Goal: Transaction & Acquisition: Purchase product/service

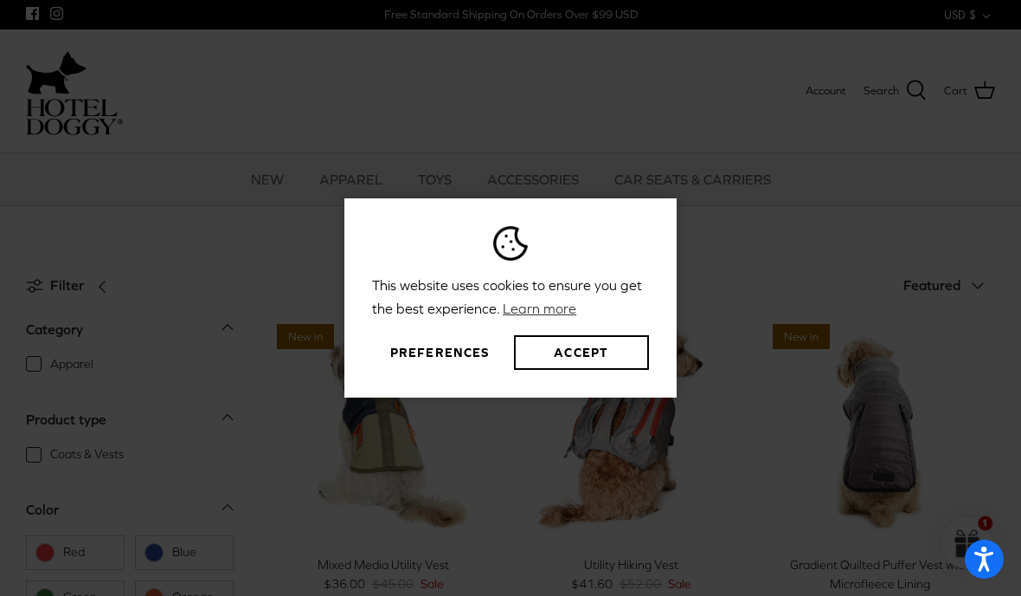
click at [469, 370] on button "Preferences" at bounding box center [439, 352] width 135 height 35
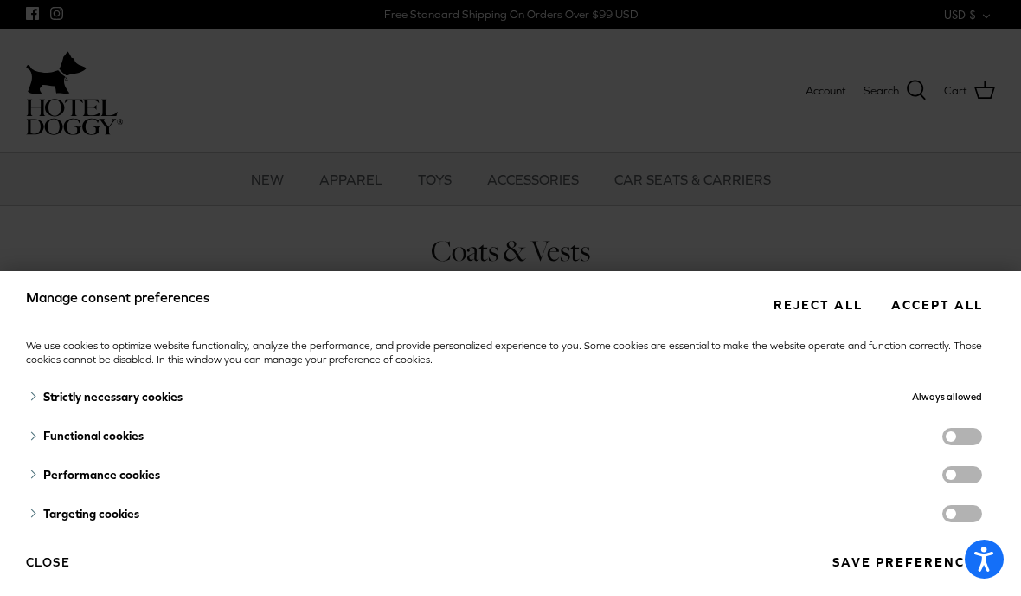
click at [845, 291] on button "Reject all" at bounding box center [818, 304] width 114 height 32
click at [845, 302] on button "Reject all" at bounding box center [818, 304] width 114 height 32
click at [845, 306] on button "Reject all" at bounding box center [818, 304] width 114 height 32
click at [950, 306] on button "Accept all" at bounding box center [937, 304] width 117 height 32
click at [833, 308] on button "Reject all" at bounding box center [818, 304] width 114 height 32
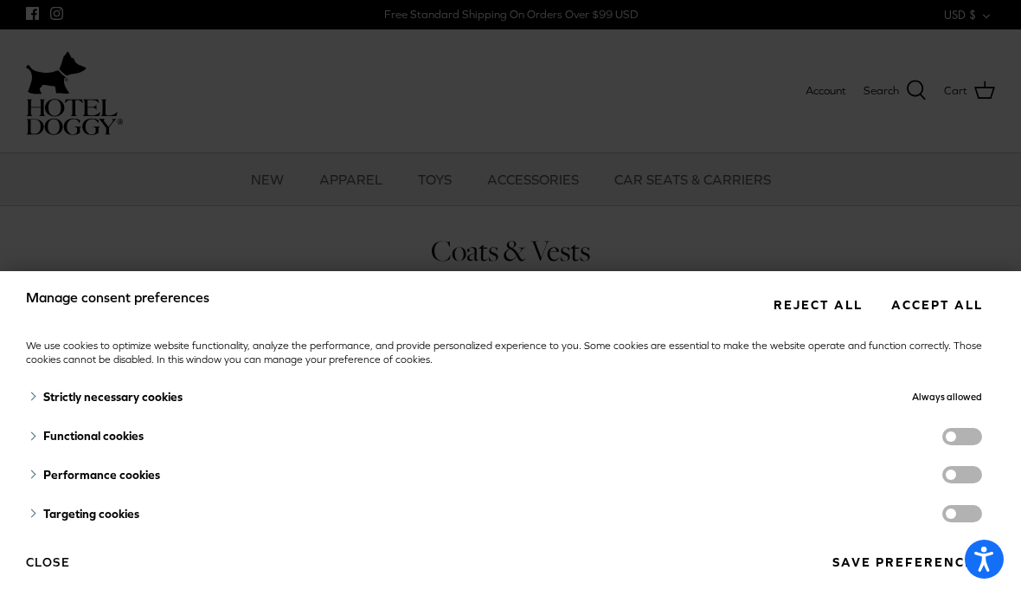
click at [883, 239] on div "Manage consent preferences Reject all Accept all We use cookies to optimize web…" at bounding box center [510, 298] width 1021 height 596
click at [892, 230] on div "Manage consent preferences Reject all Accept all We use cookies to optimize web…" at bounding box center [510, 298] width 1021 height 596
click at [33, 576] on button "Close" at bounding box center [48, 561] width 44 height 29
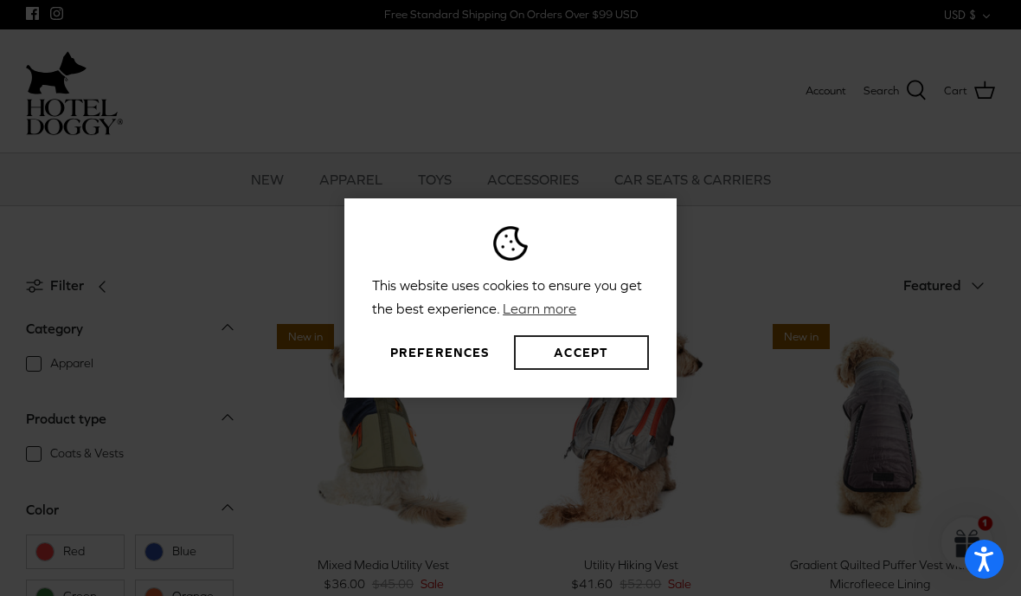
click at [550, 370] on button "Accept" at bounding box center [581, 352] width 135 height 35
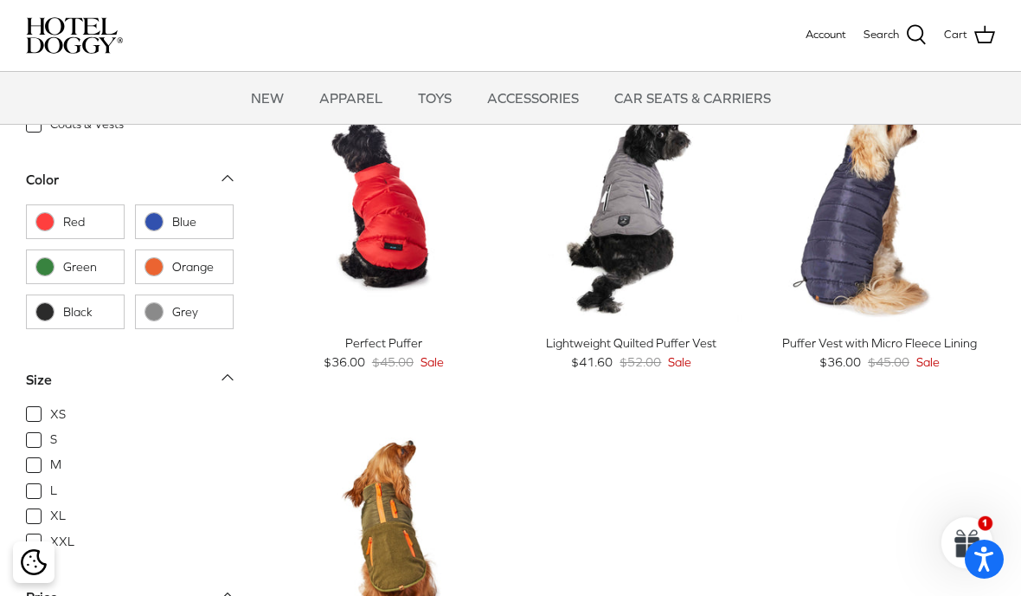
scroll to position [1287, 0]
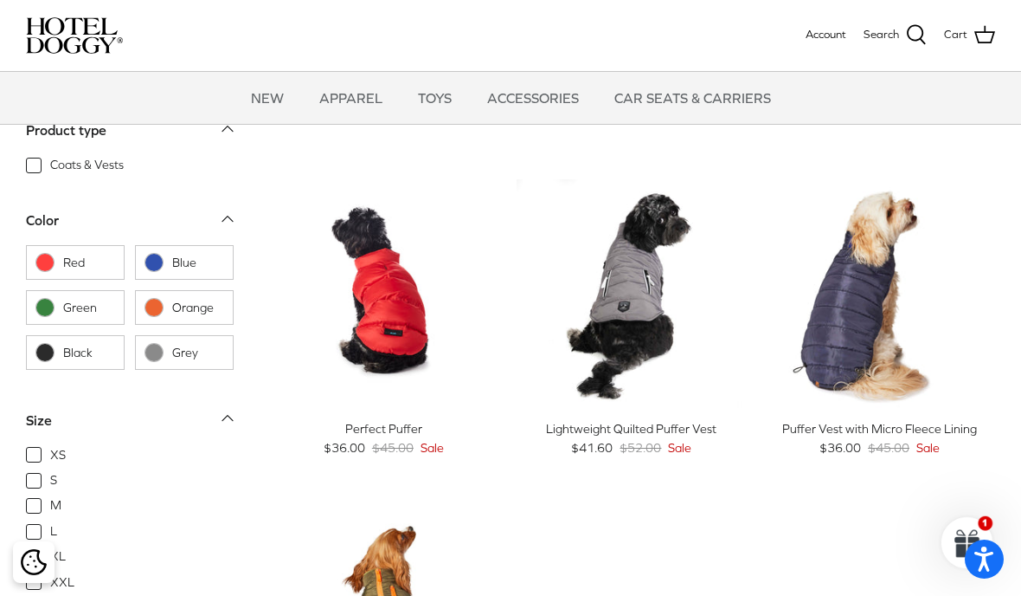
click at [46, 313] on span at bounding box center [44, 307] width 19 height 19
click at [35, 308] on input "Green" at bounding box center [35, 307] width 2 height 2
checkbox input "true"
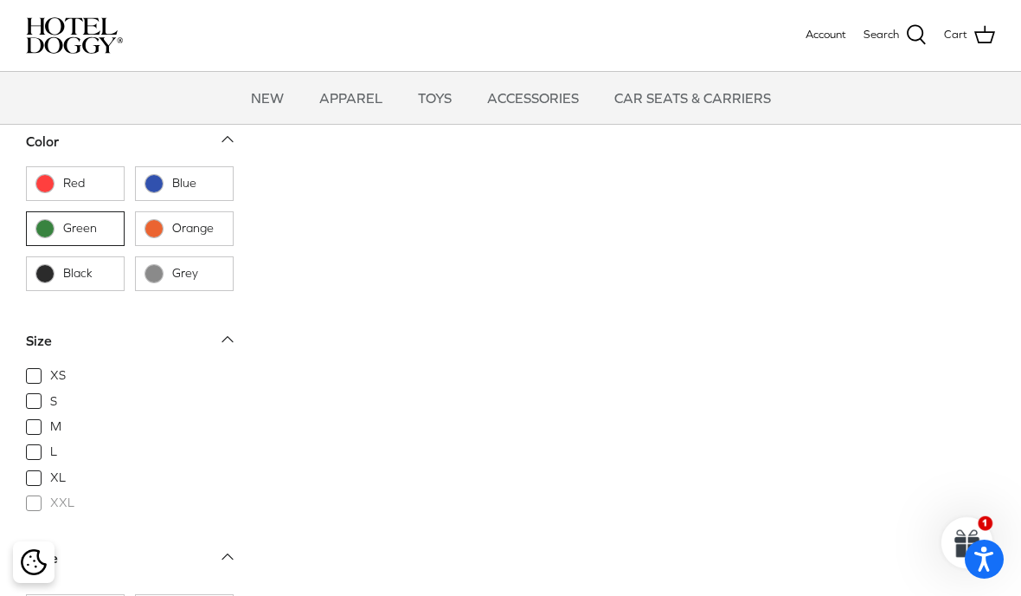
scroll to position [402, 0]
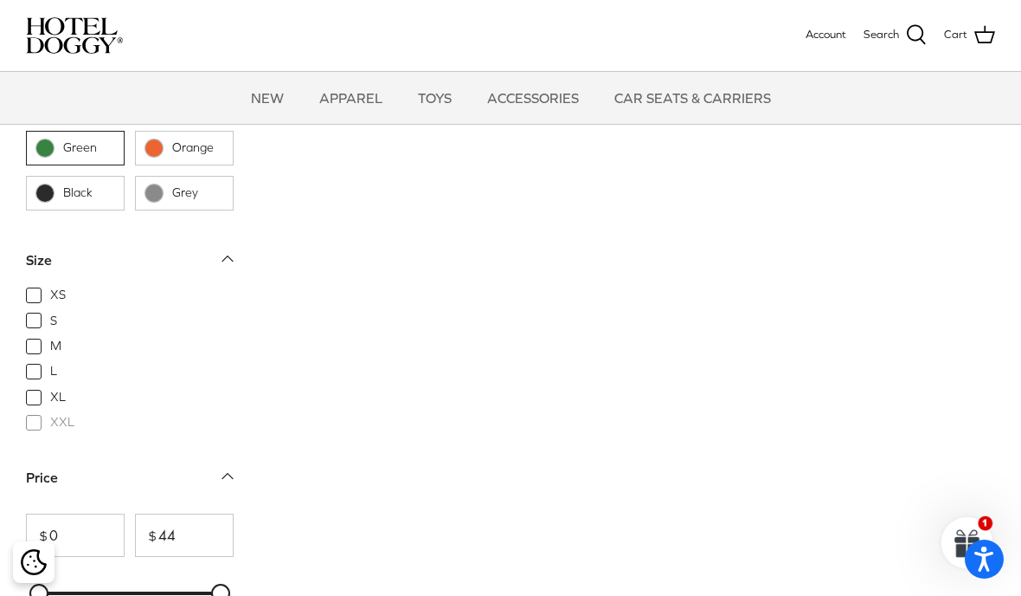
click at [50, 417] on span "XXL" at bounding box center [62, 422] width 24 height 17
click at [50, 414] on span "XXL" at bounding box center [62, 422] width 24 height 17
click at [50, 422] on span "XXL" at bounding box center [62, 422] width 24 height 17
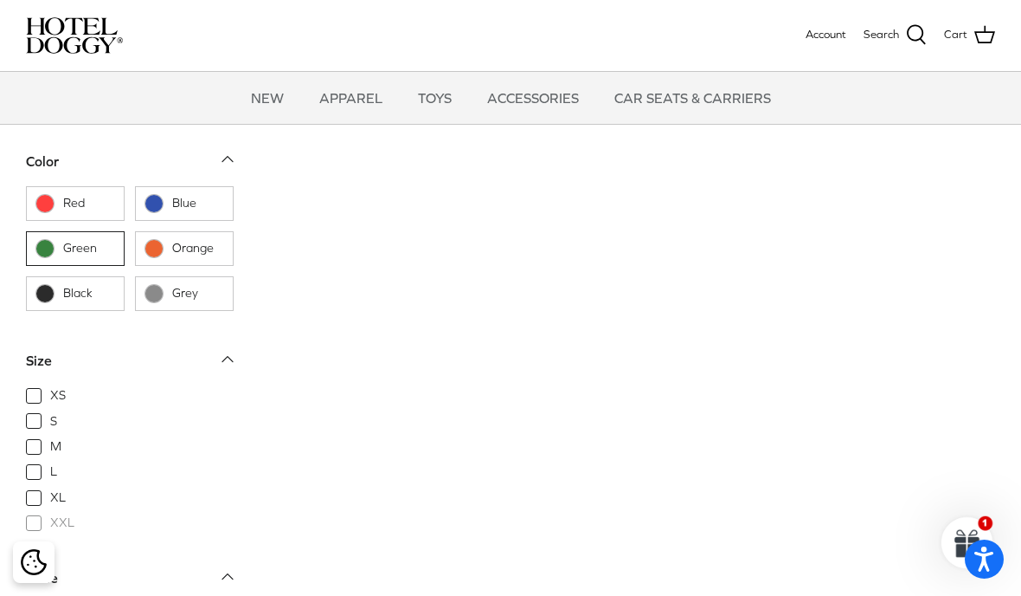
scroll to position [265, 0]
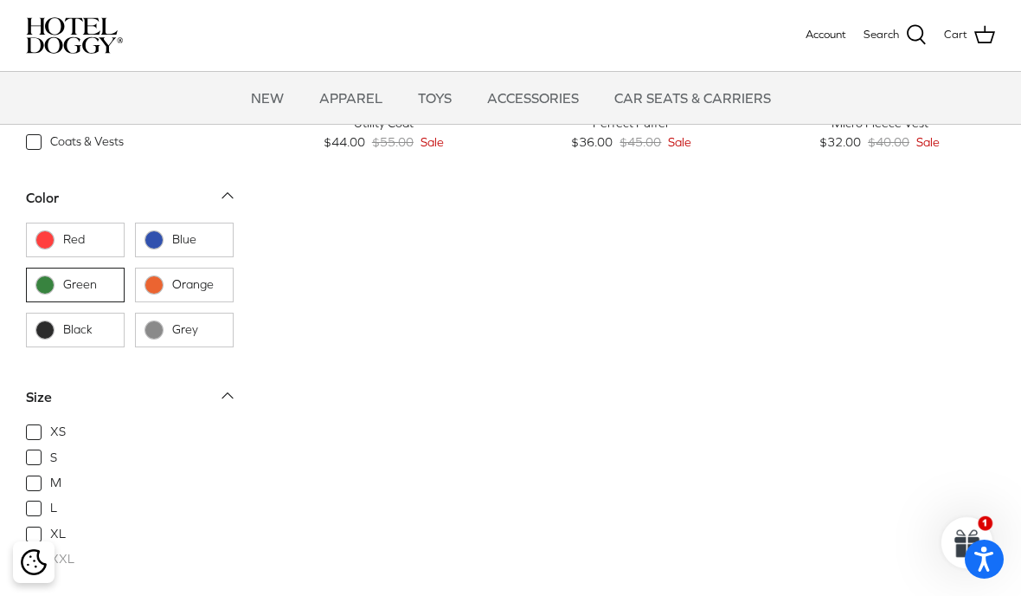
click at [175, 376] on form "Category Down Apparel Product type Down Coats & Vests Color Down Red Blue Green…" at bounding box center [130, 380] width 208 height 754
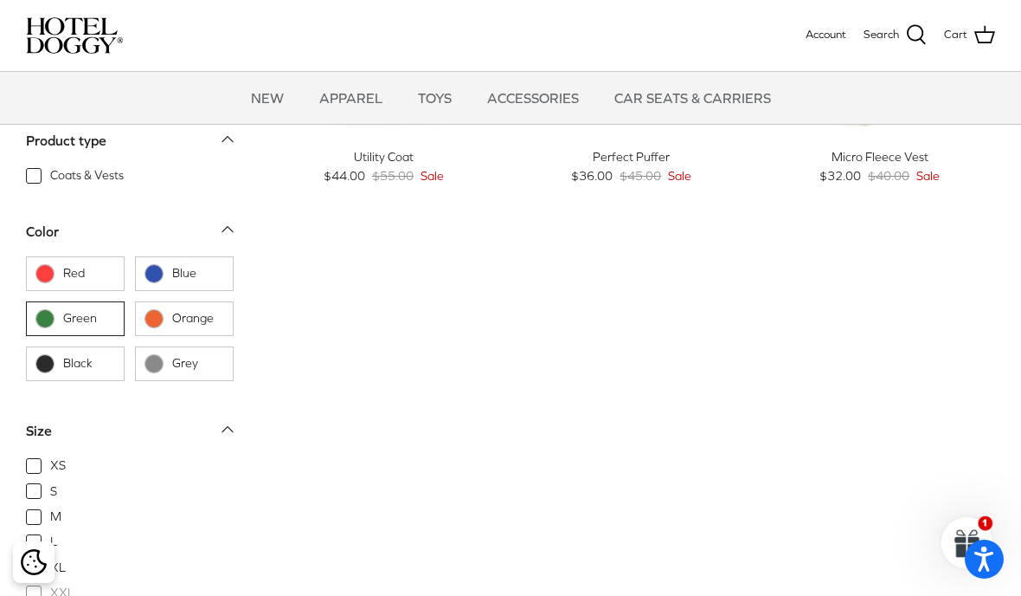
scroll to position [114, 0]
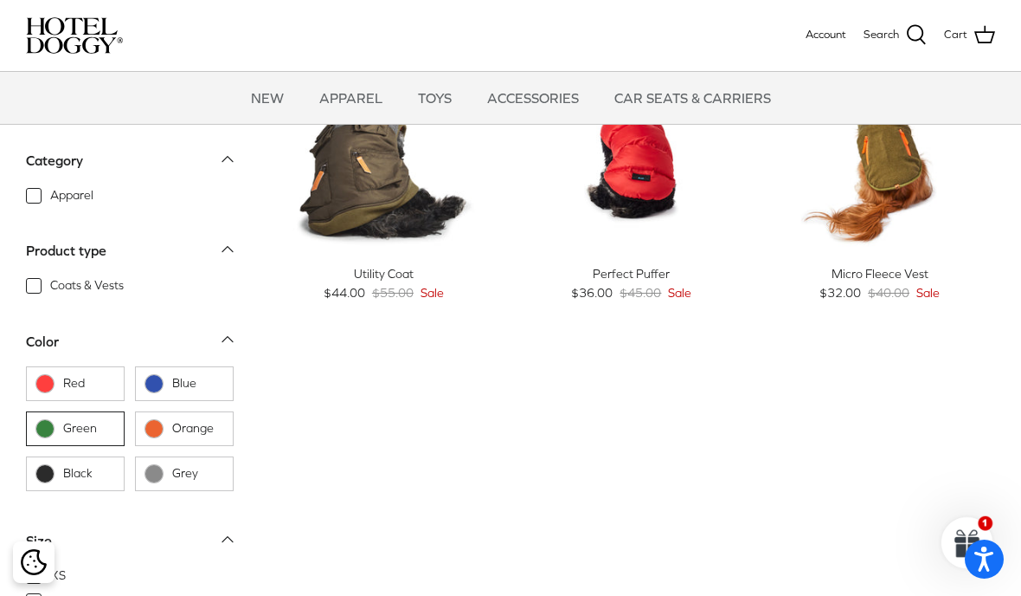
click at [270, 98] on link "NEW" at bounding box center [267, 98] width 64 height 52
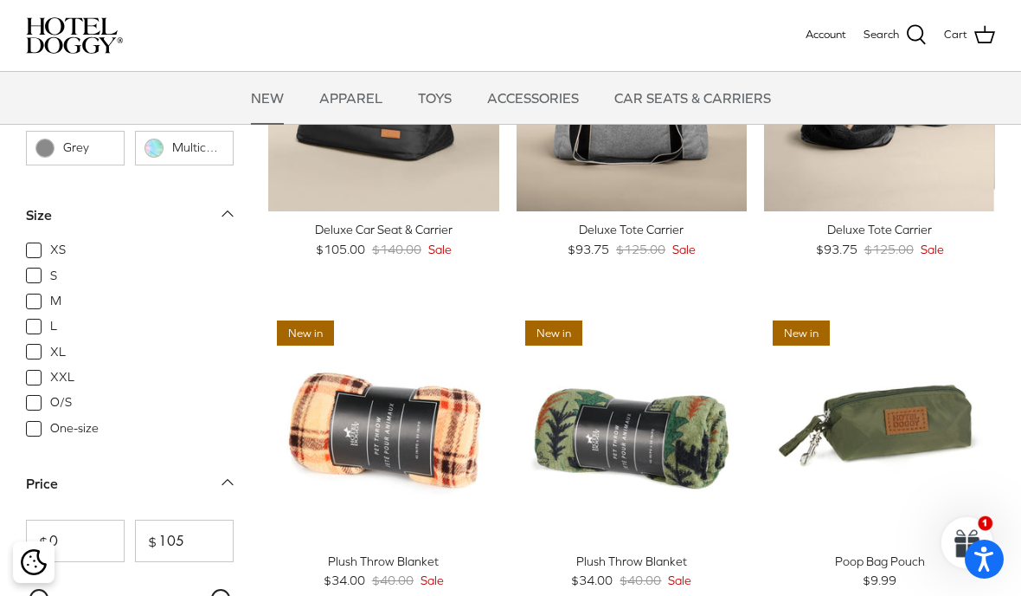
scroll to position [1903, 0]
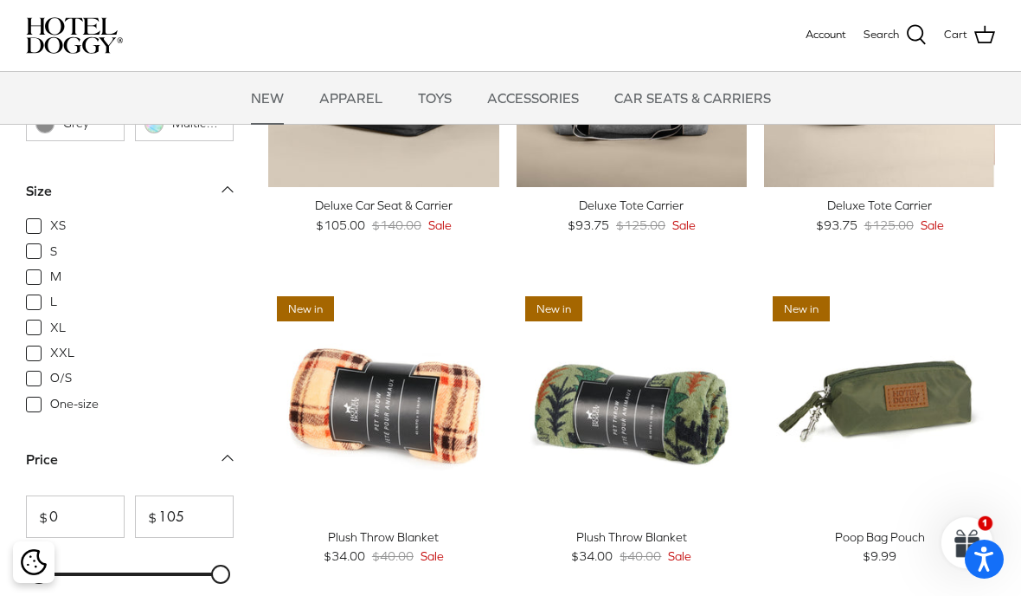
click at [50, 377] on span "O/S" at bounding box center [61, 378] width 22 height 17
click at [48, 370] on input "O/S" at bounding box center [49, 370] width 2 height 2
checkbox input "true"
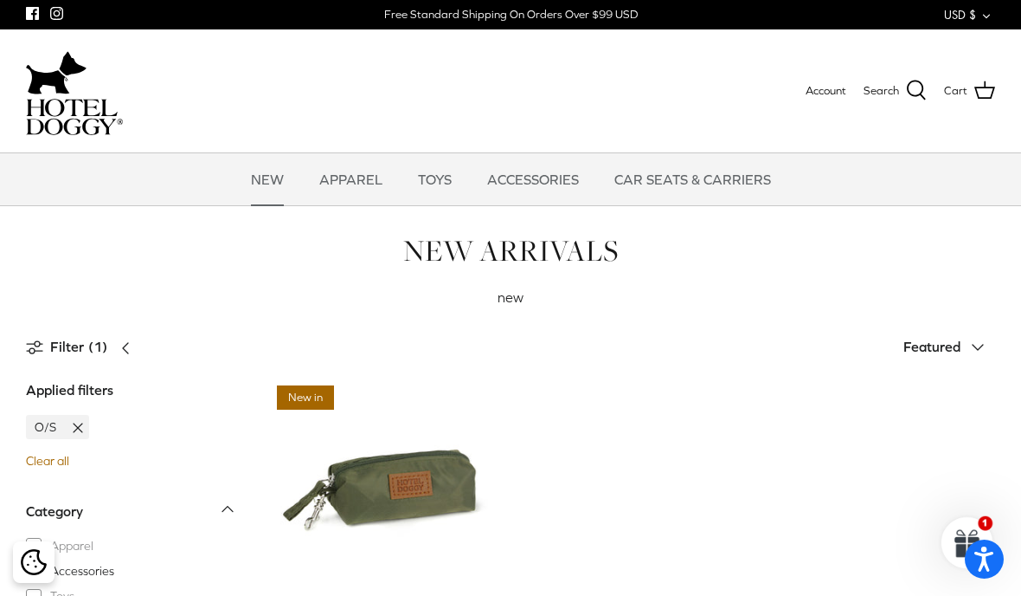
click at [897, 293] on div "NEW ARRIVALS new" at bounding box center [510, 270] width 1021 height 77
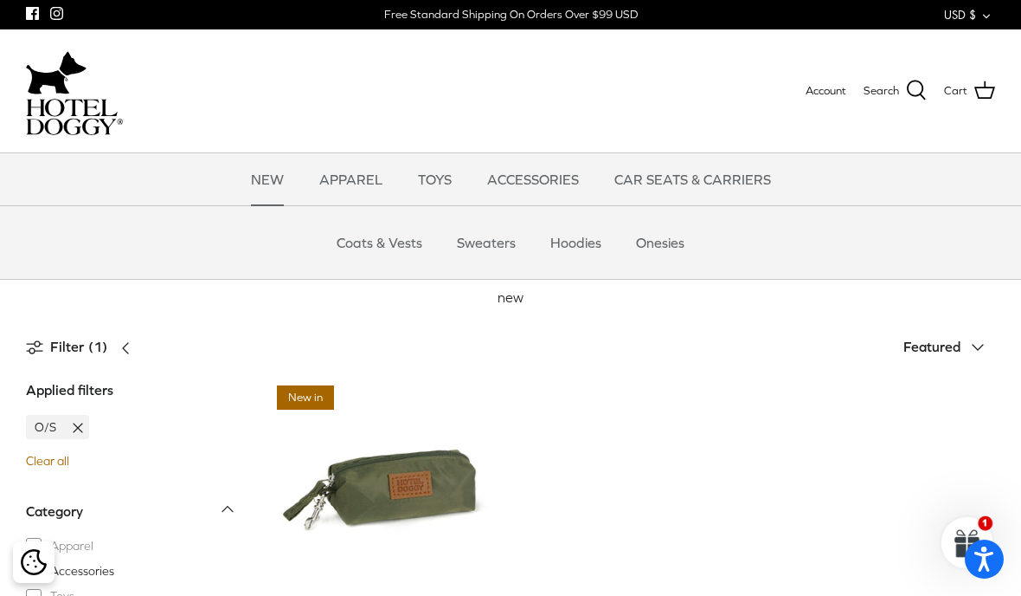
click at [412, 245] on link "Coats & Vests" at bounding box center [379, 242] width 117 height 52
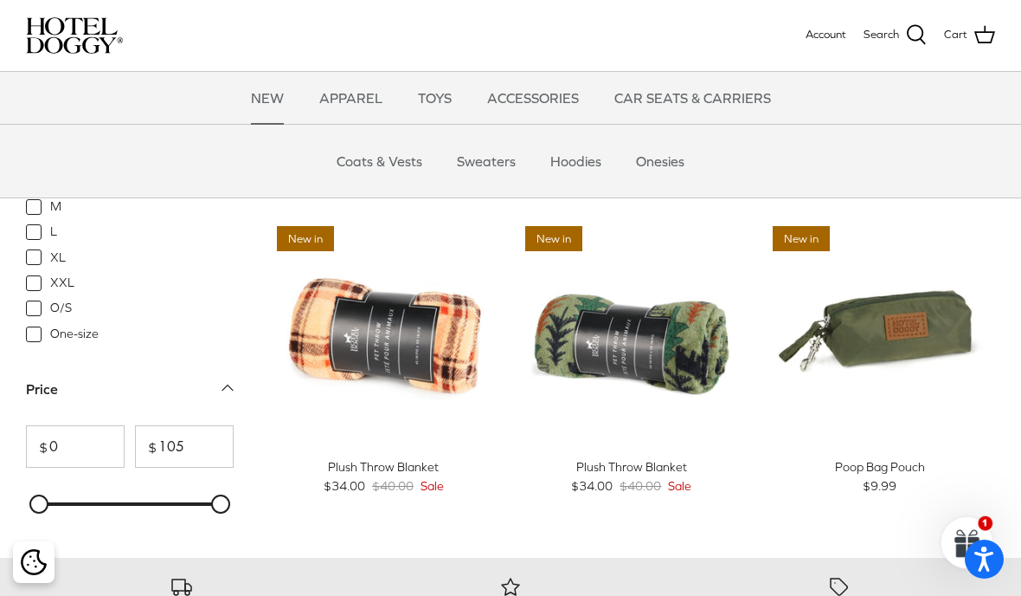
scroll to position [1943, 0]
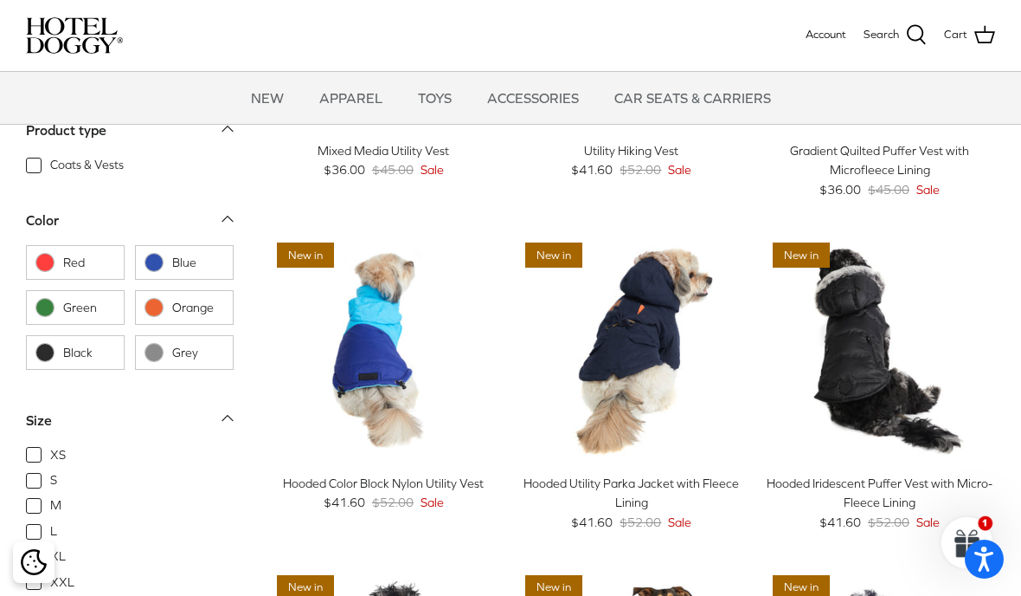
scroll to position [236, 0]
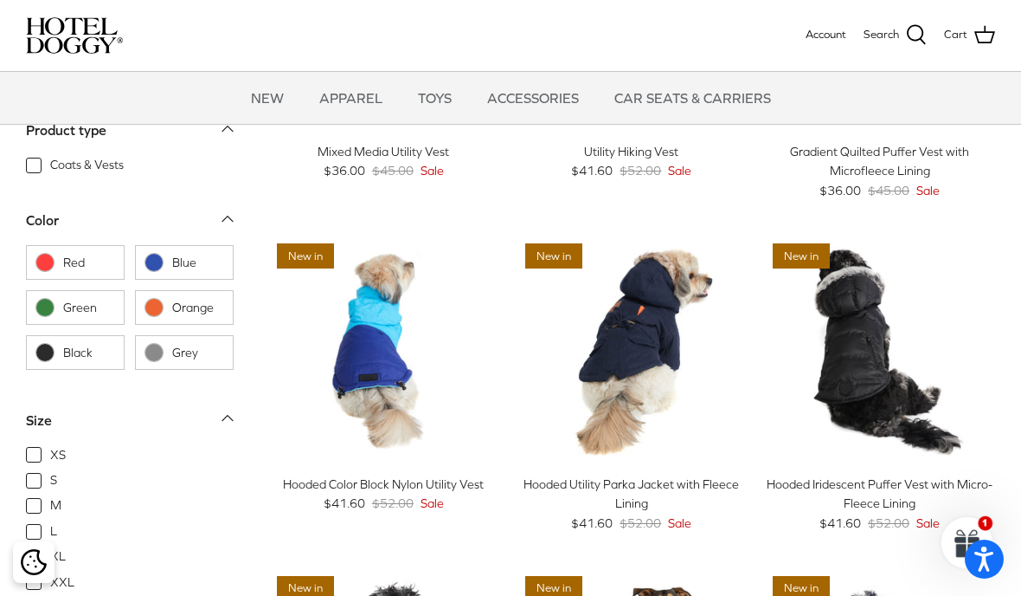
click at [50, 582] on span "XXL" at bounding box center [62, 581] width 24 height 17
click at [48, 574] on input "XXL" at bounding box center [49, 573] width 2 height 2
checkbox input "true"
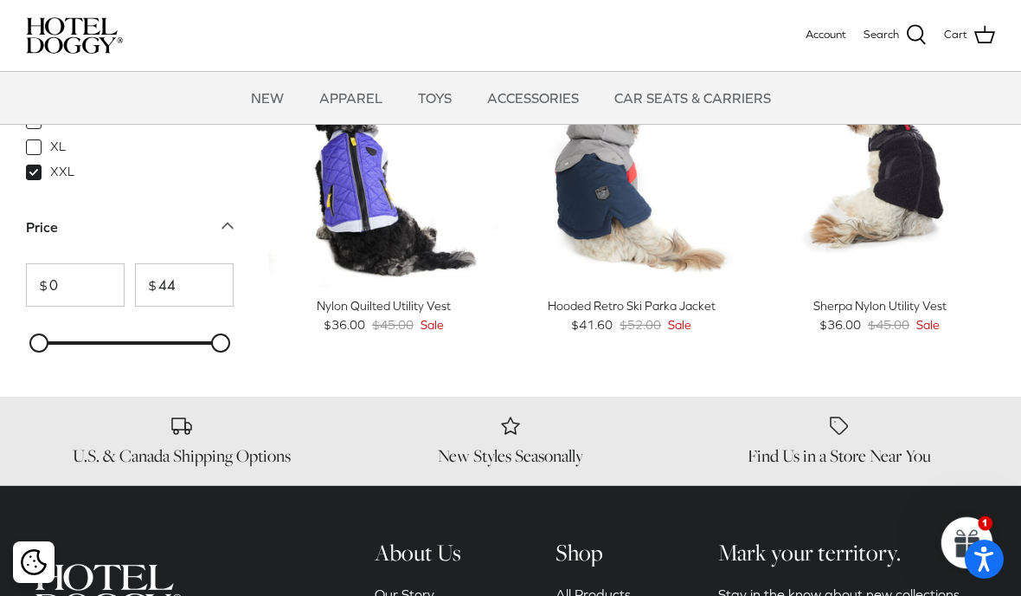
scroll to position [662, 0]
